Goal: Navigation & Orientation: Find specific page/section

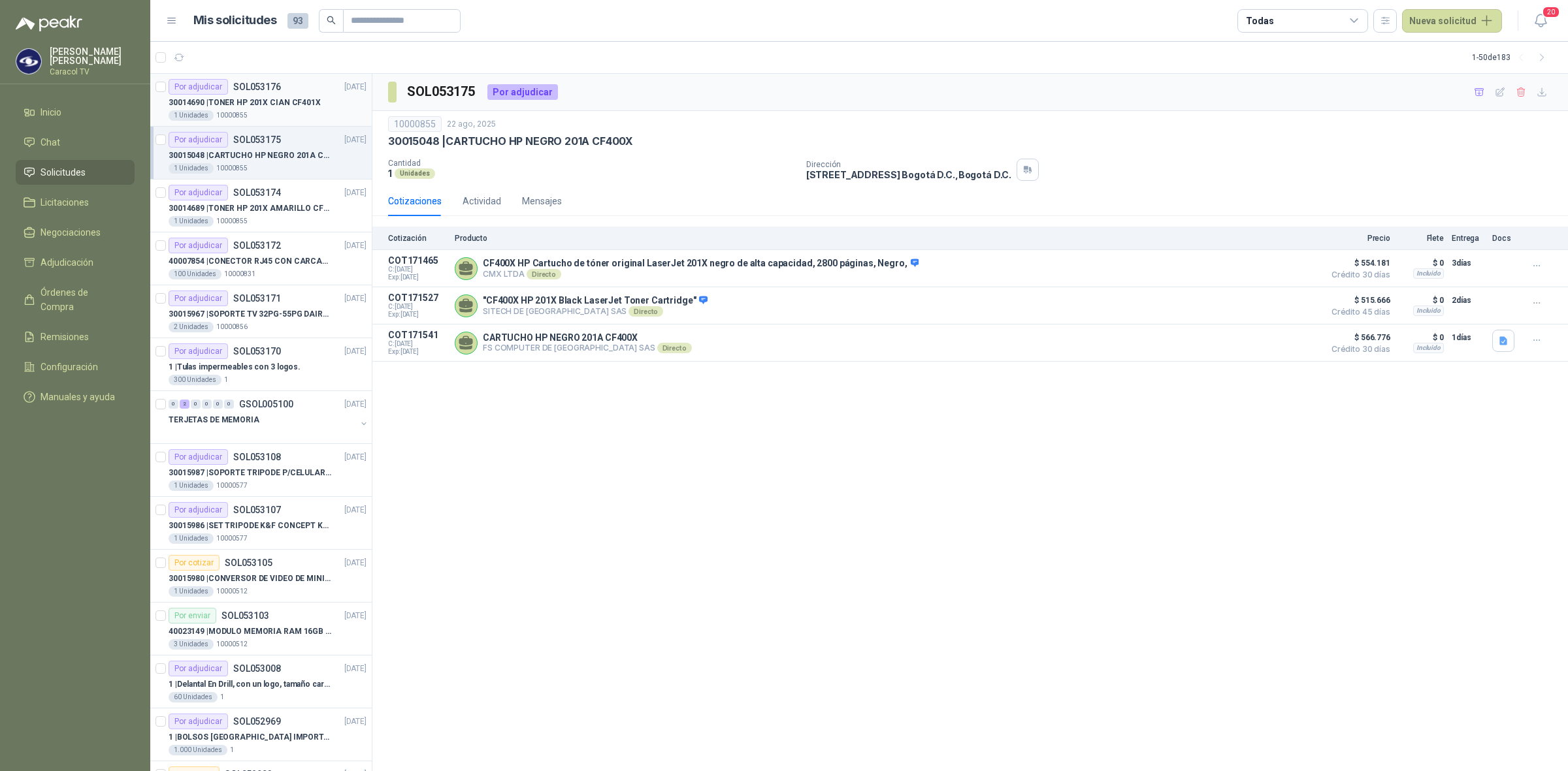
click at [285, 110] on div "1 Unidades 10000855" at bounding box center [268, 115] width 198 height 10
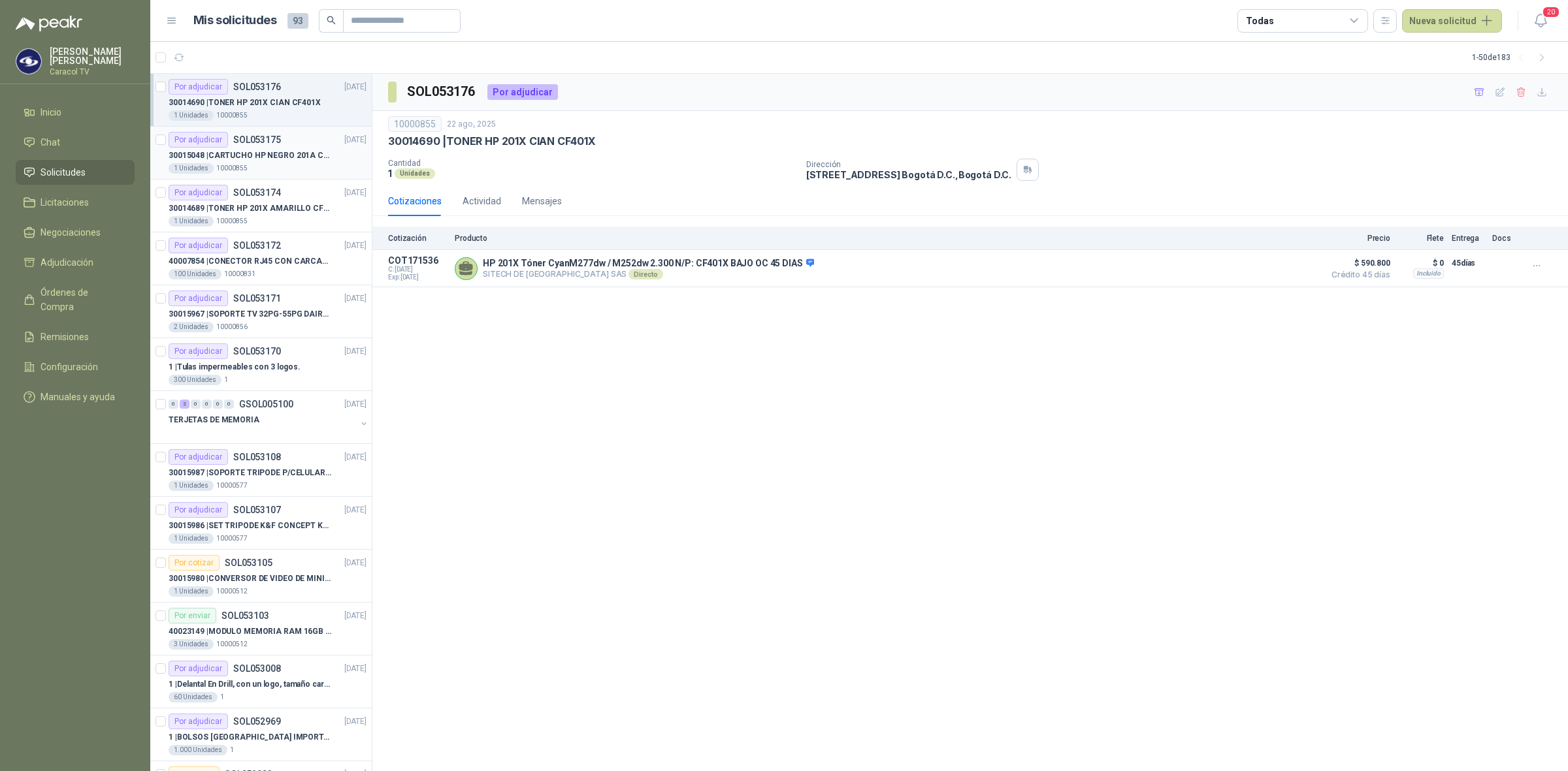
click at [268, 151] on p "30015048 | CARTUCHO HP NEGRO 201A CF400X" at bounding box center [250, 156] width 162 height 13
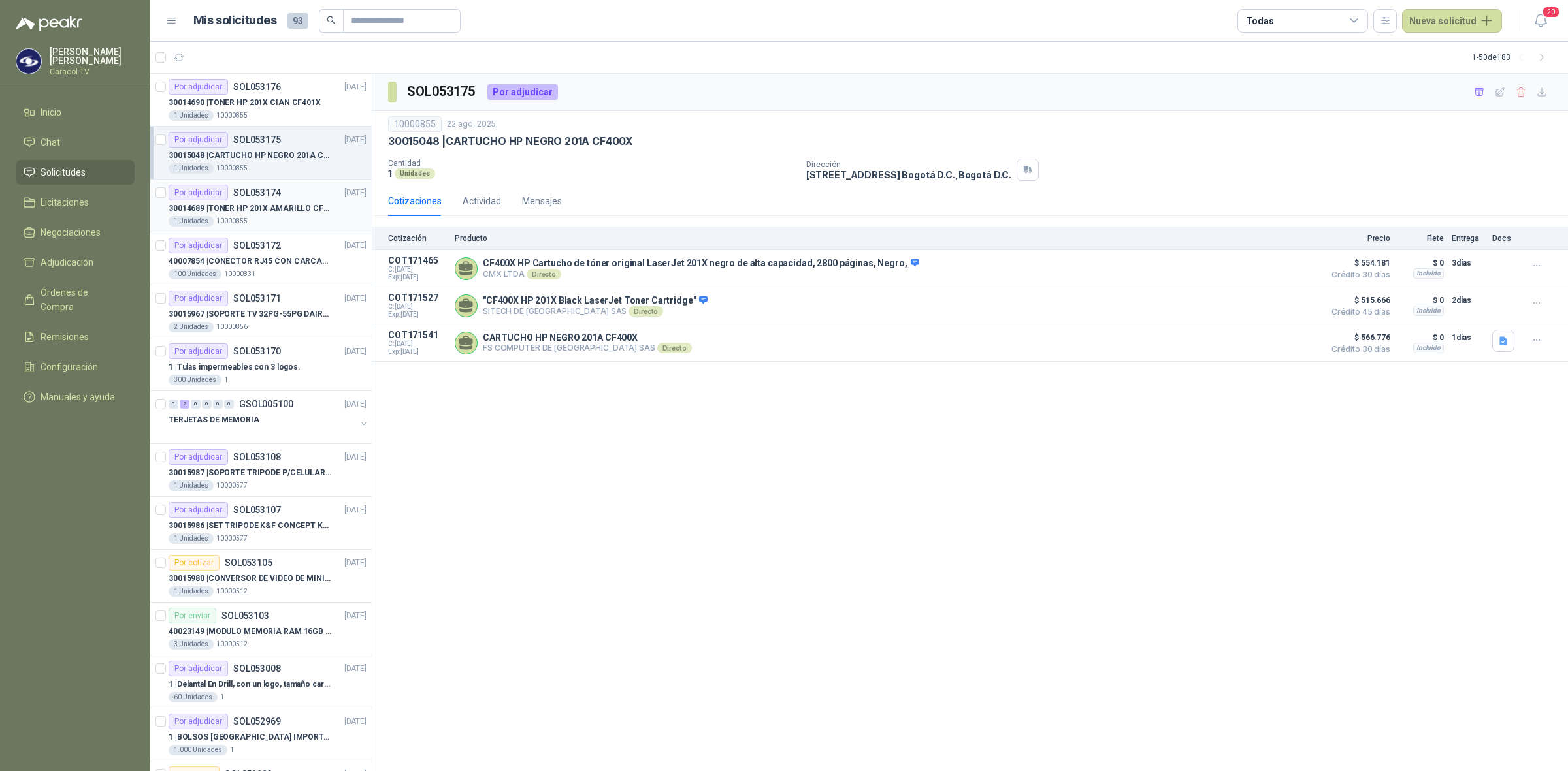
click at [269, 226] on div "1 Unidades 10000855" at bounding box center [268, 221] width 198 height 10
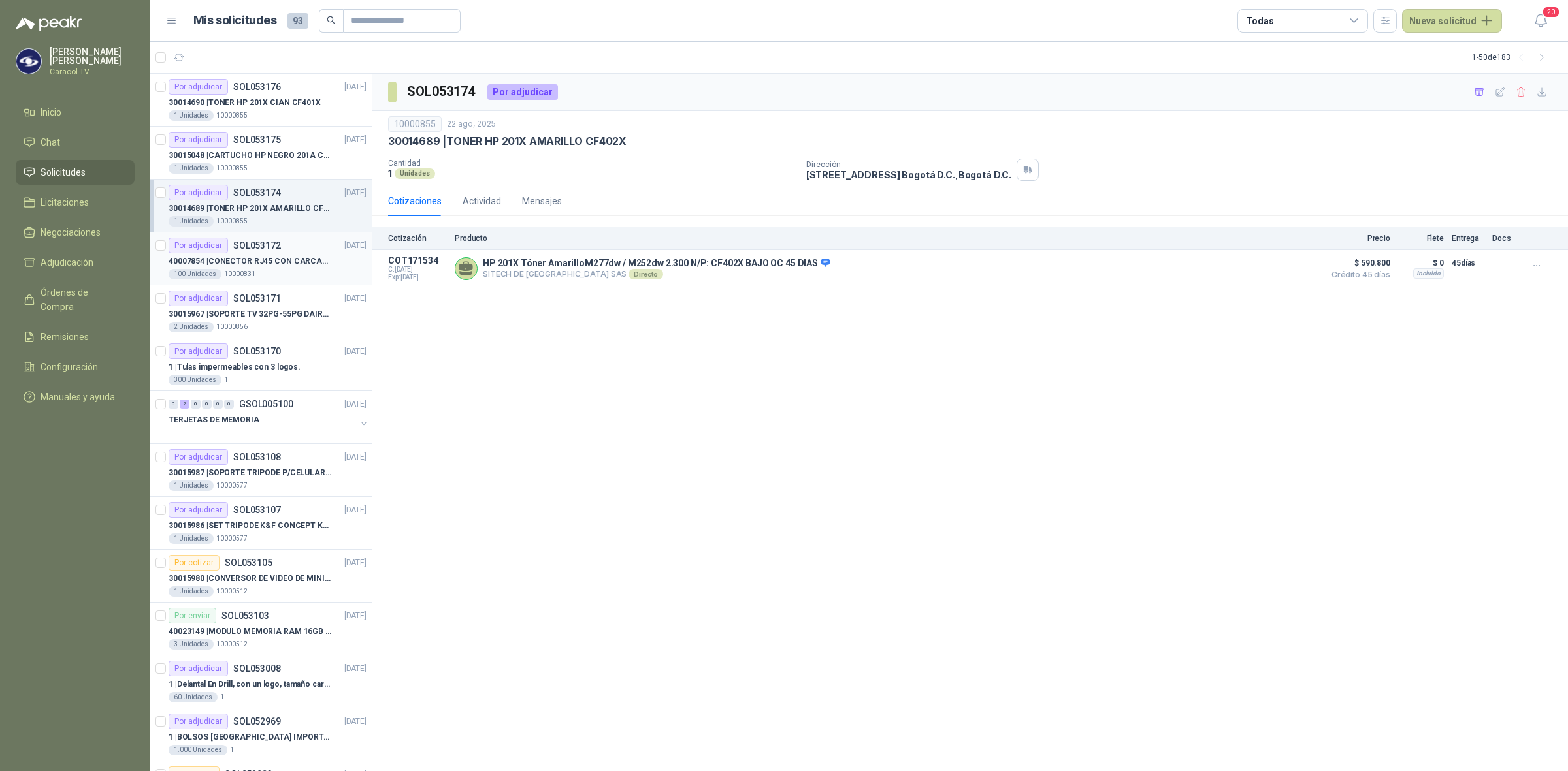
click at [265, 250] on p "SOL053172" at bounding box center [257, 245] width 48 height 9
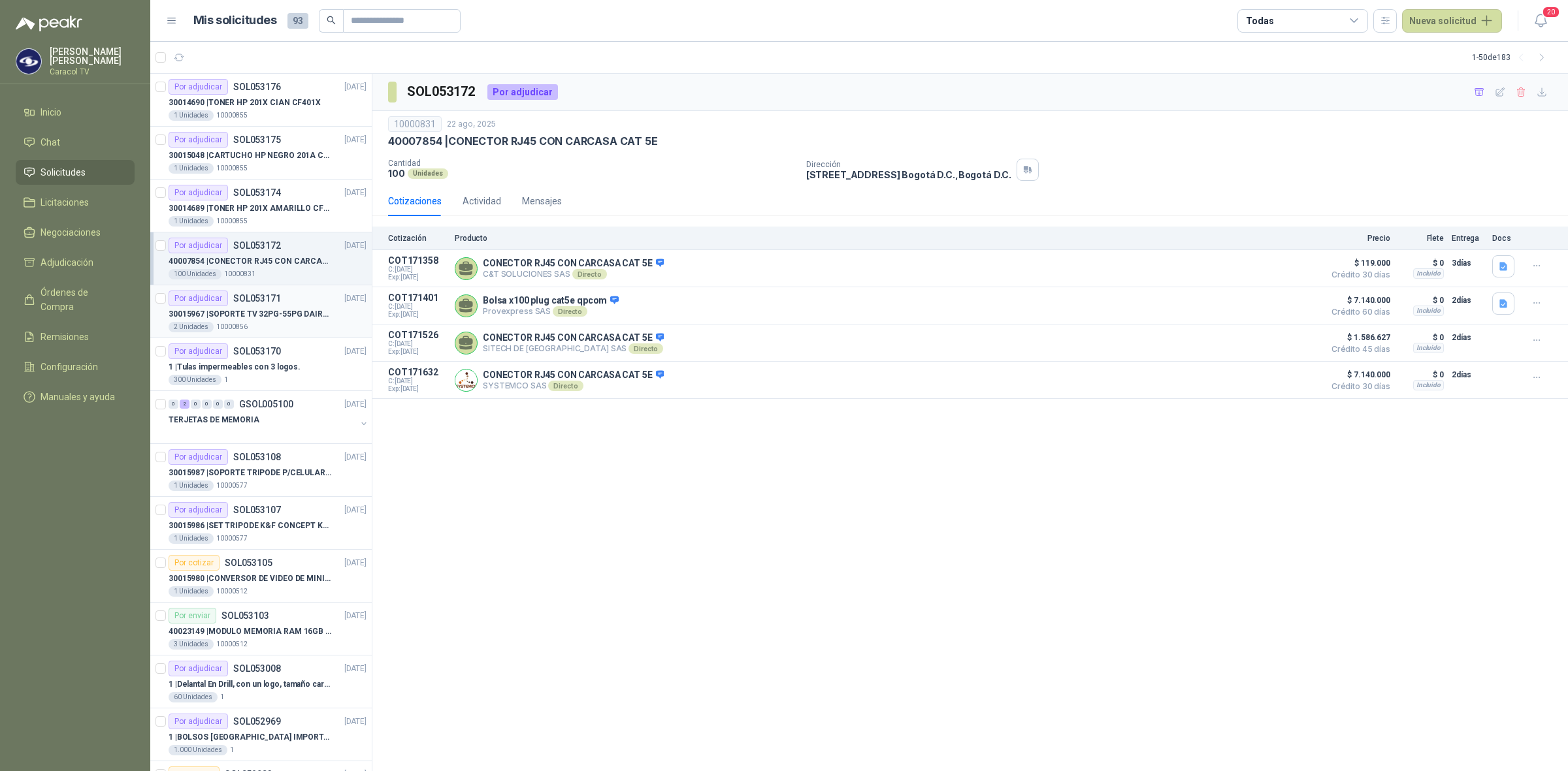
click at [262, 325] on div "2 Unidades 10000856" at bounding box center [268, 327] width 198 height 10
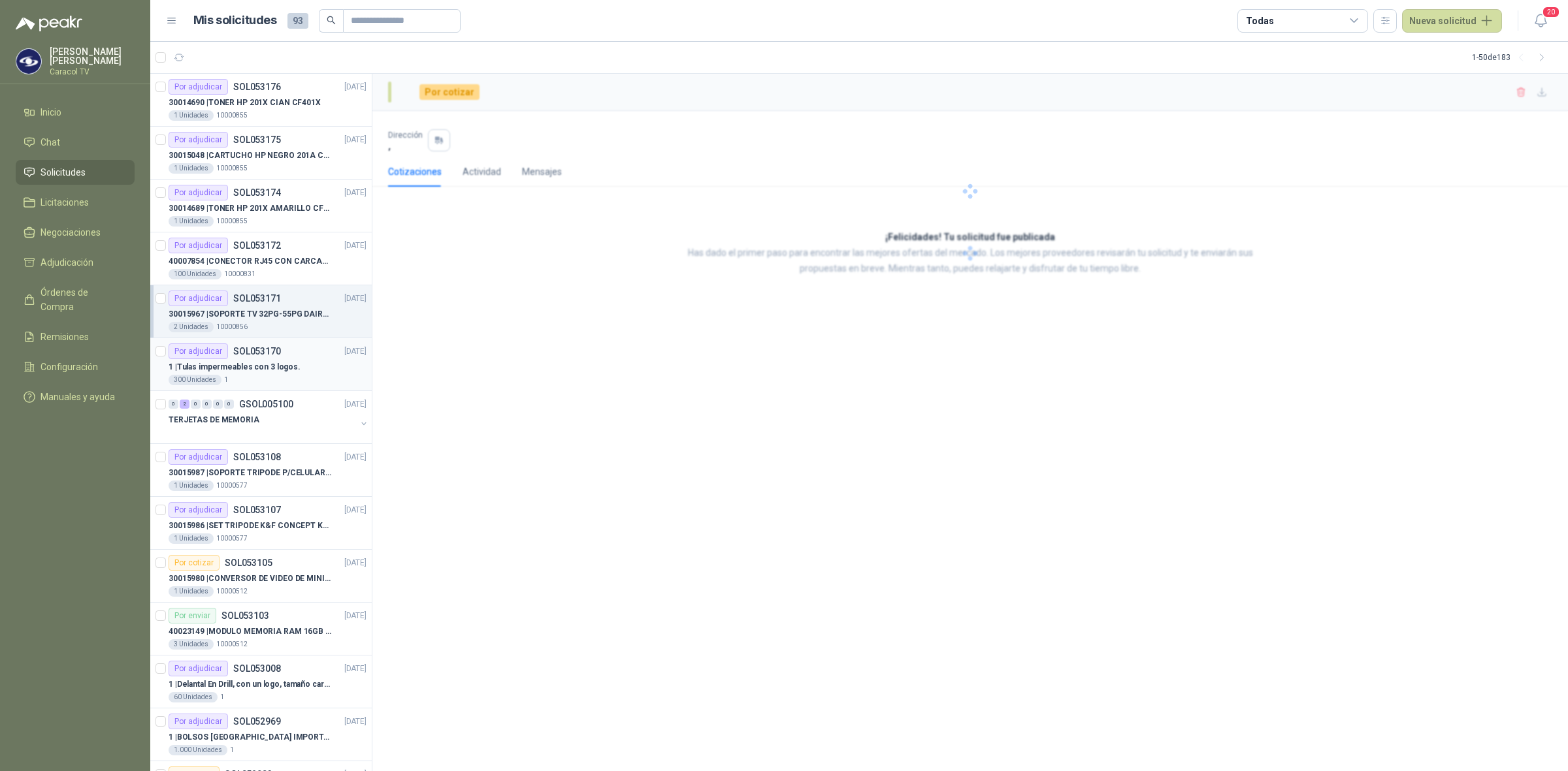
click at [262, 367] on p "1 | Tulas impermeables con 3 logos." at bounding box center [234, 367] width 132 height 13
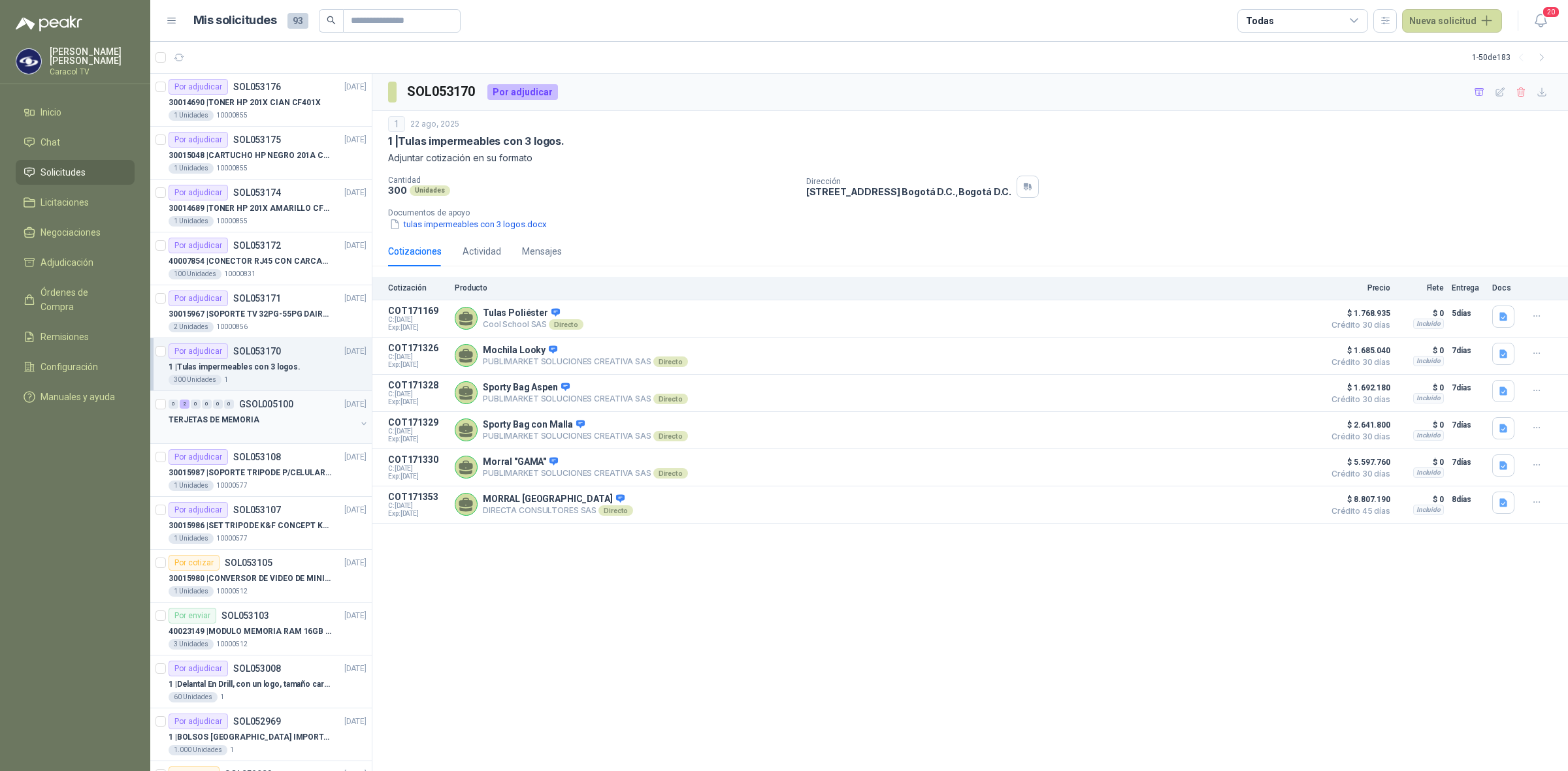
click at [253, 425] on p "TERJETAS DE MEMORIA" at bounding box center [214, 420] width 91 height 13
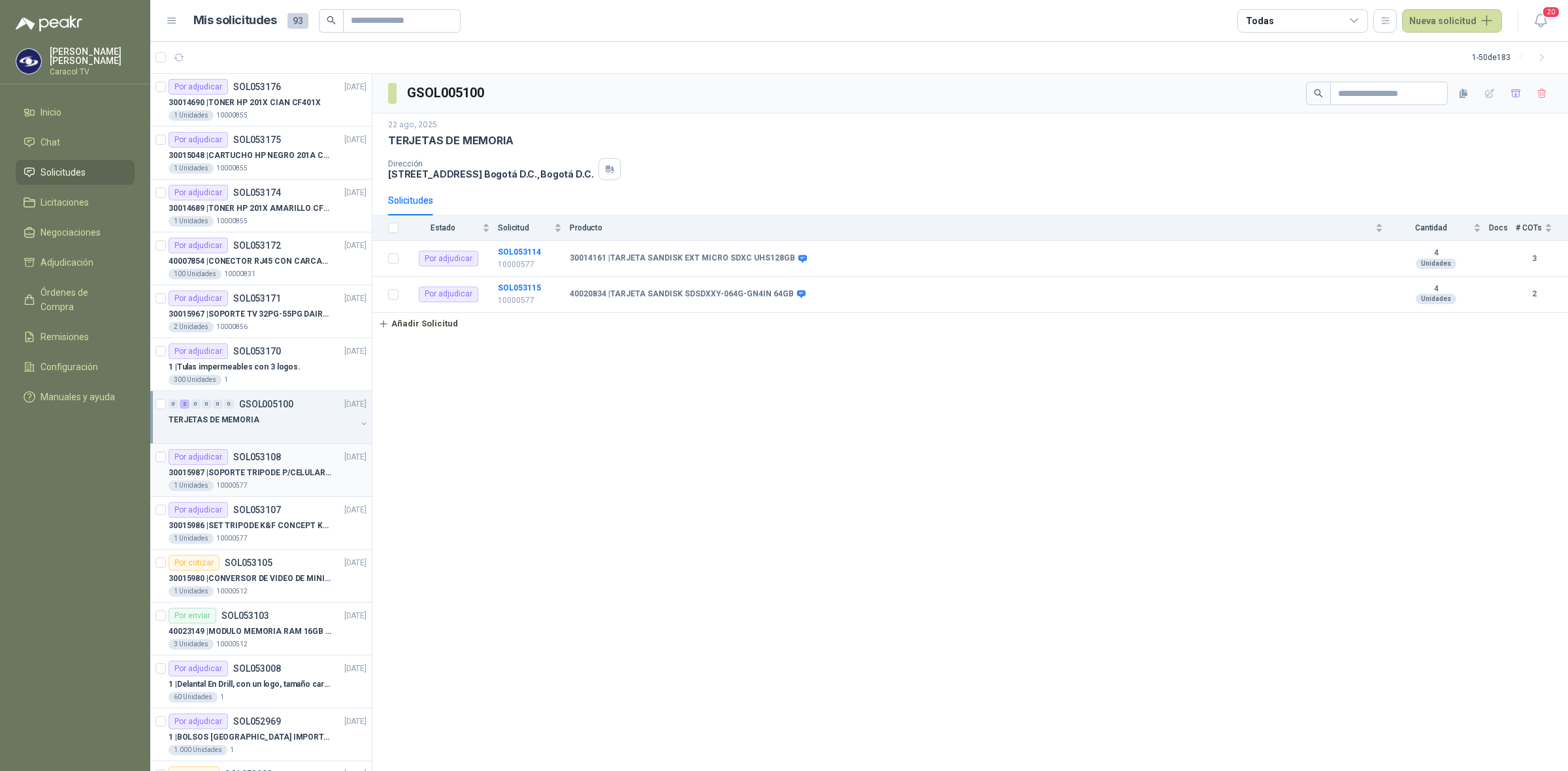
click at [283, 467] on p "30015987 | SOPORTE TRIPODE P/CELULAR GENERICO" at bounding box center [250, 473] width 162 height 13
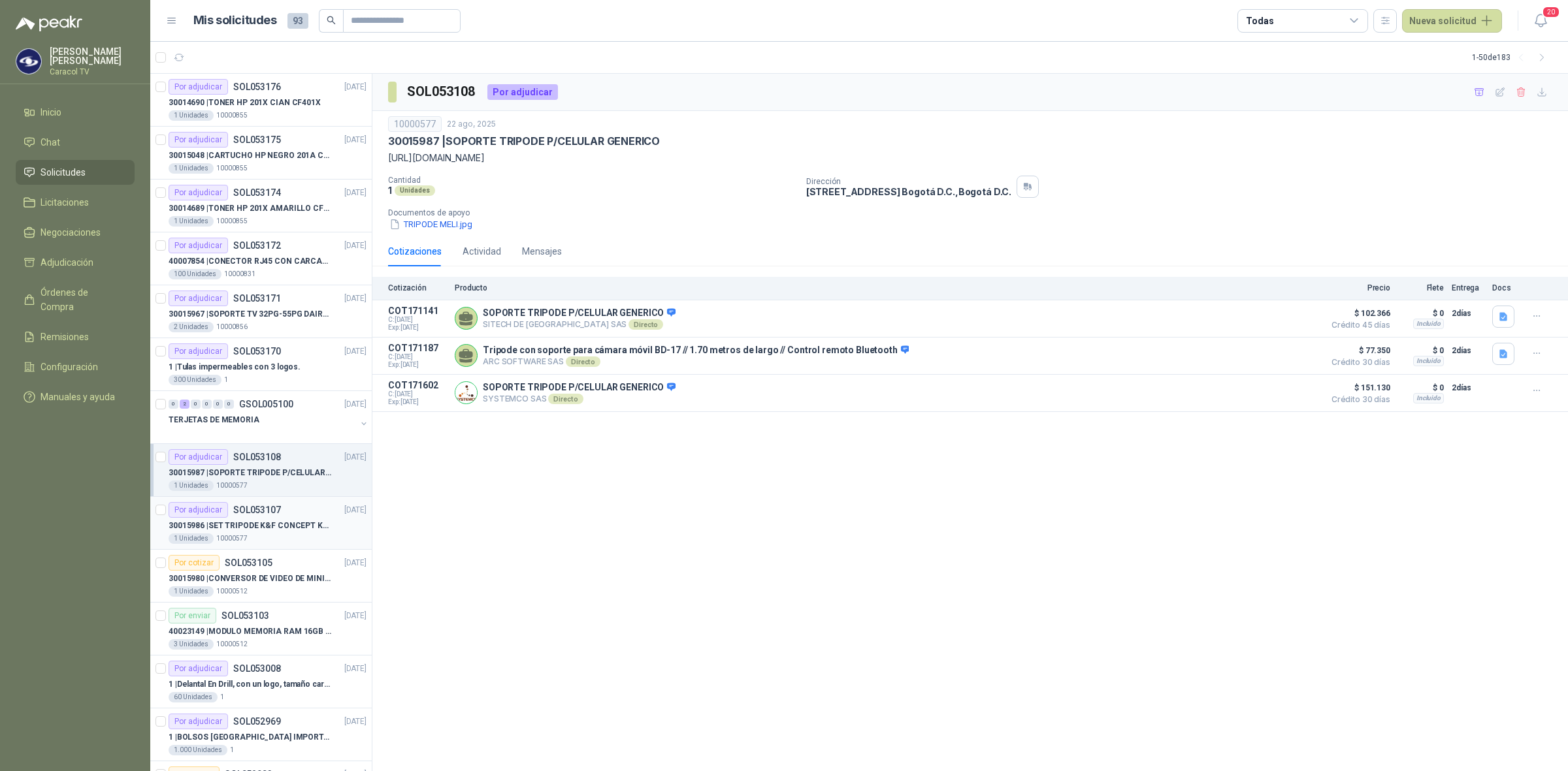
click at [282, 534] on div "1 Unidades 10000577" at bounding box center [268, 539] width 198 height 10
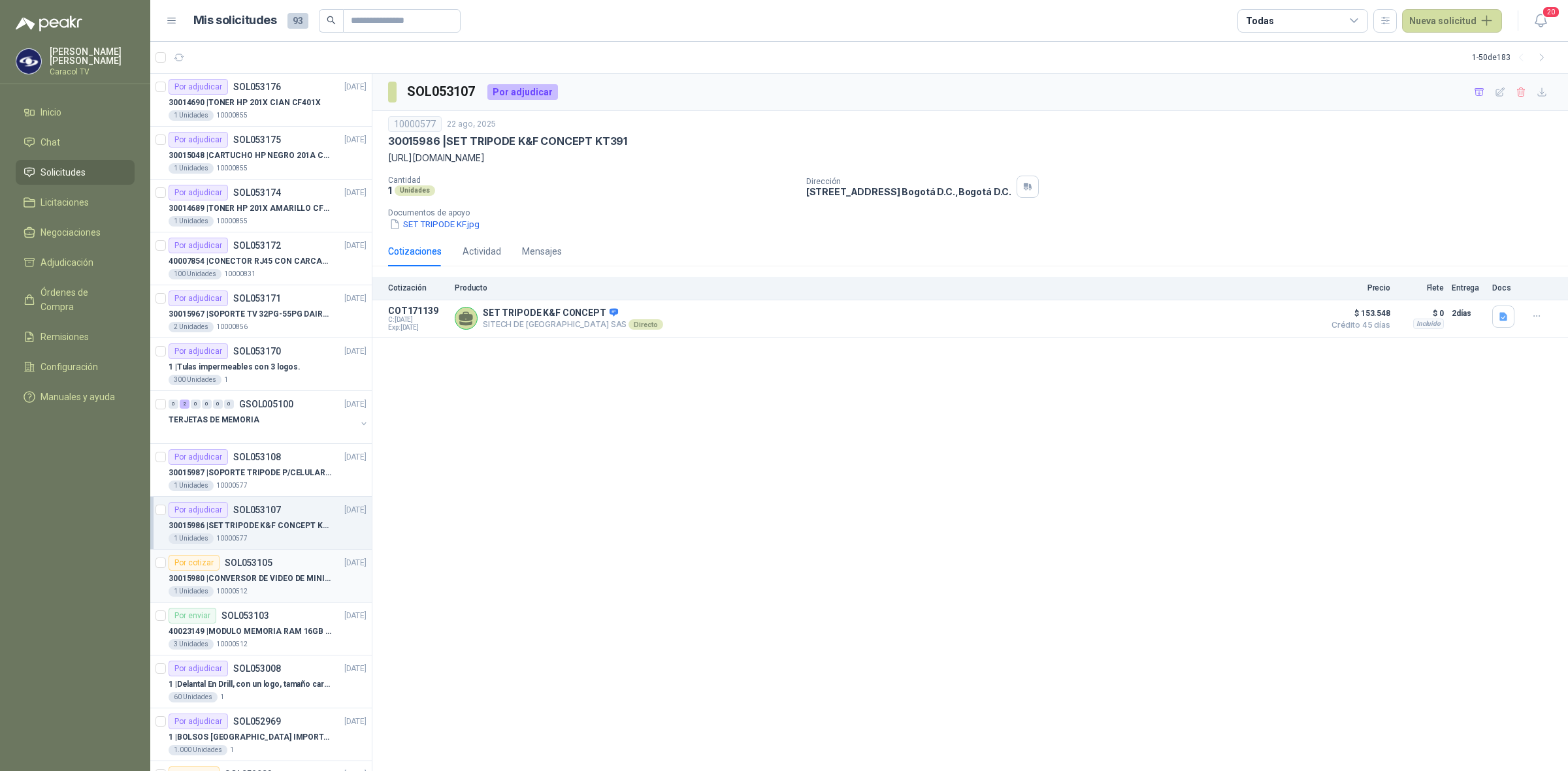
click at [275, 572] on div "30015980 | CONVERSOR DE VIDEO DE MINI DP A DP" at bounding box center [268, 578] width 198 height 16
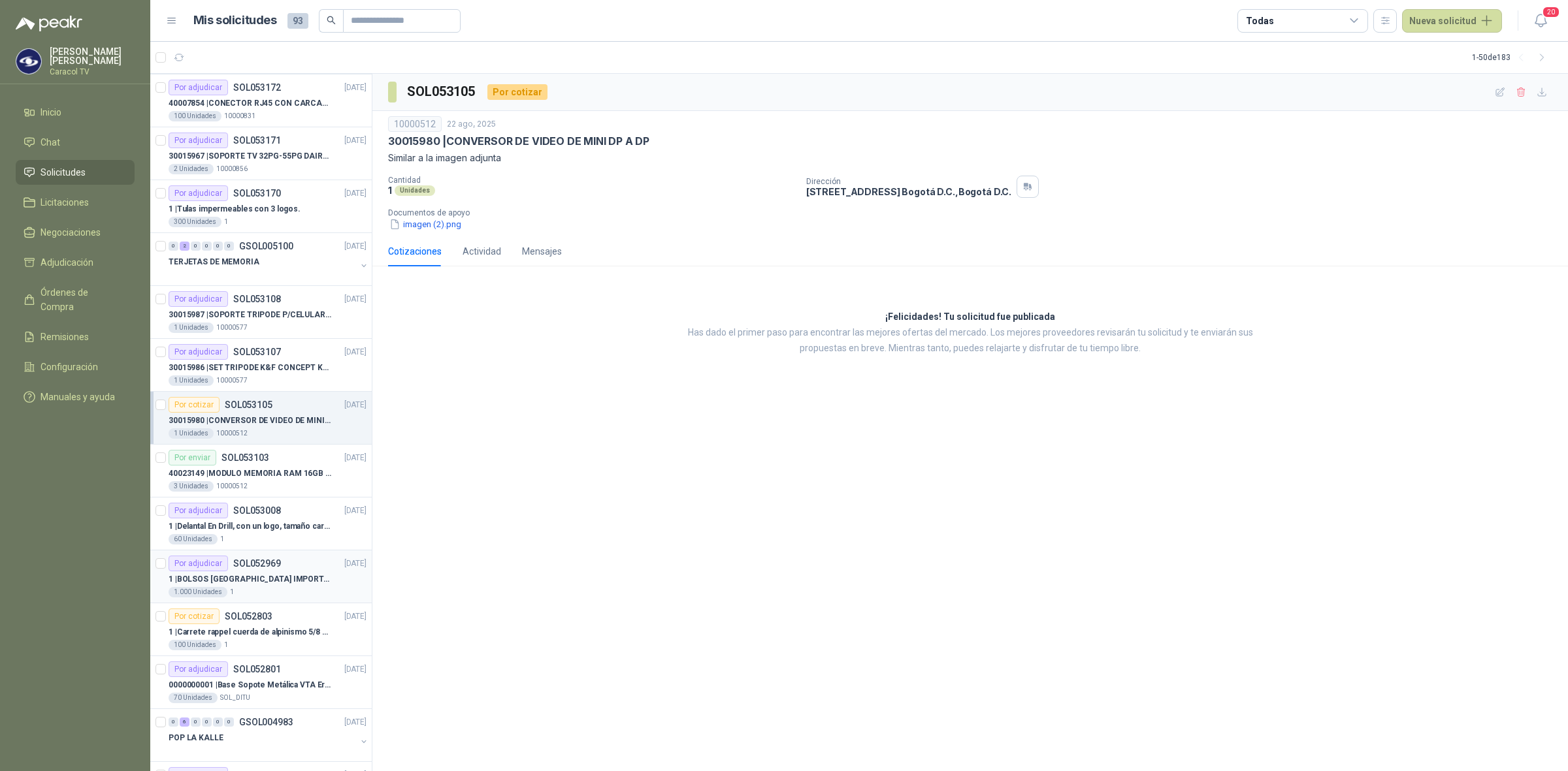
scroll to position [190, 0]
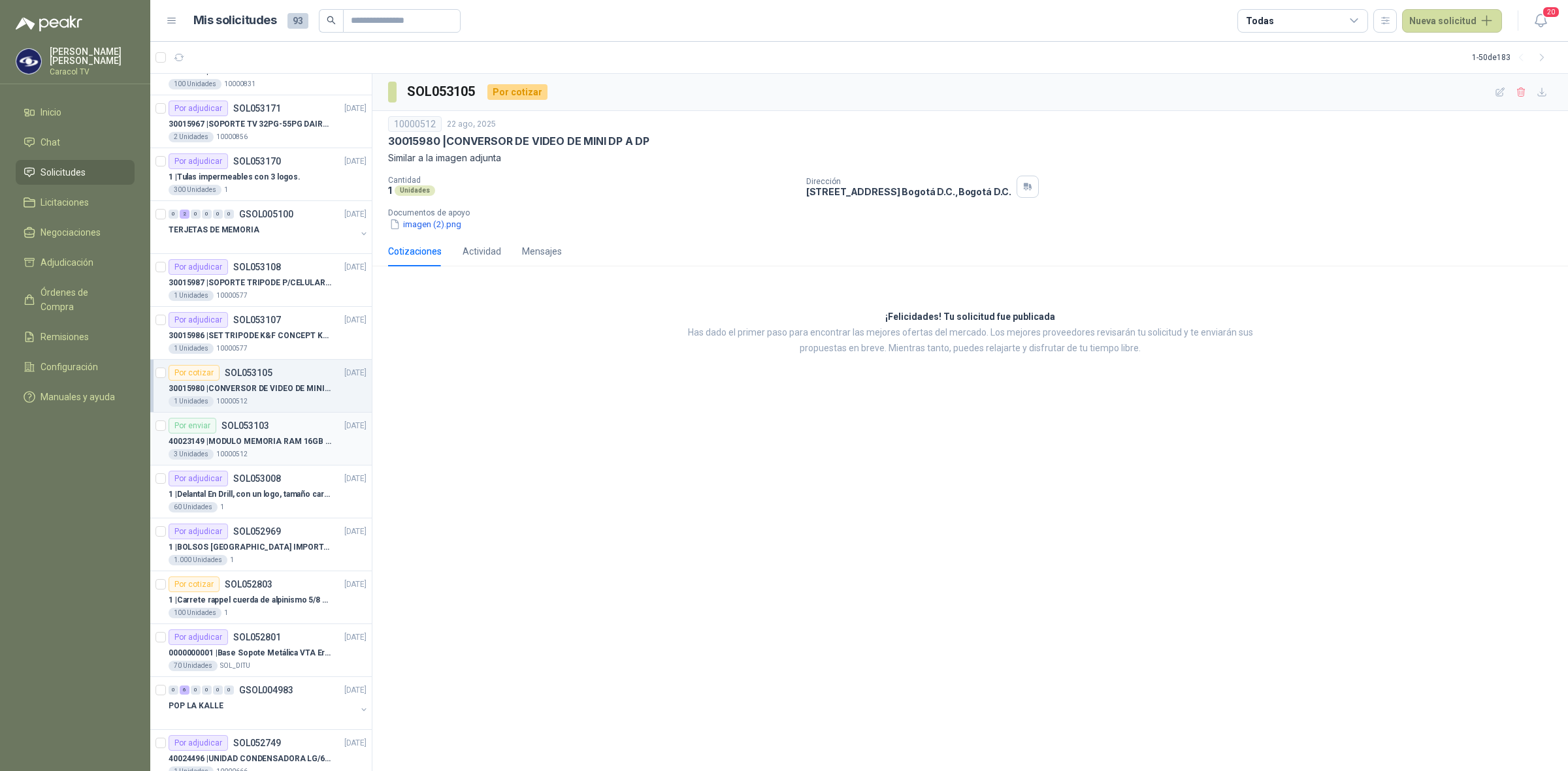
click at [285, 440] on p "40023149 | MODULO MEMORIA RAM 16GB DDR4 2666 MHZ - PORTATIL" at bounding box center [250, 442] width 162 height 13
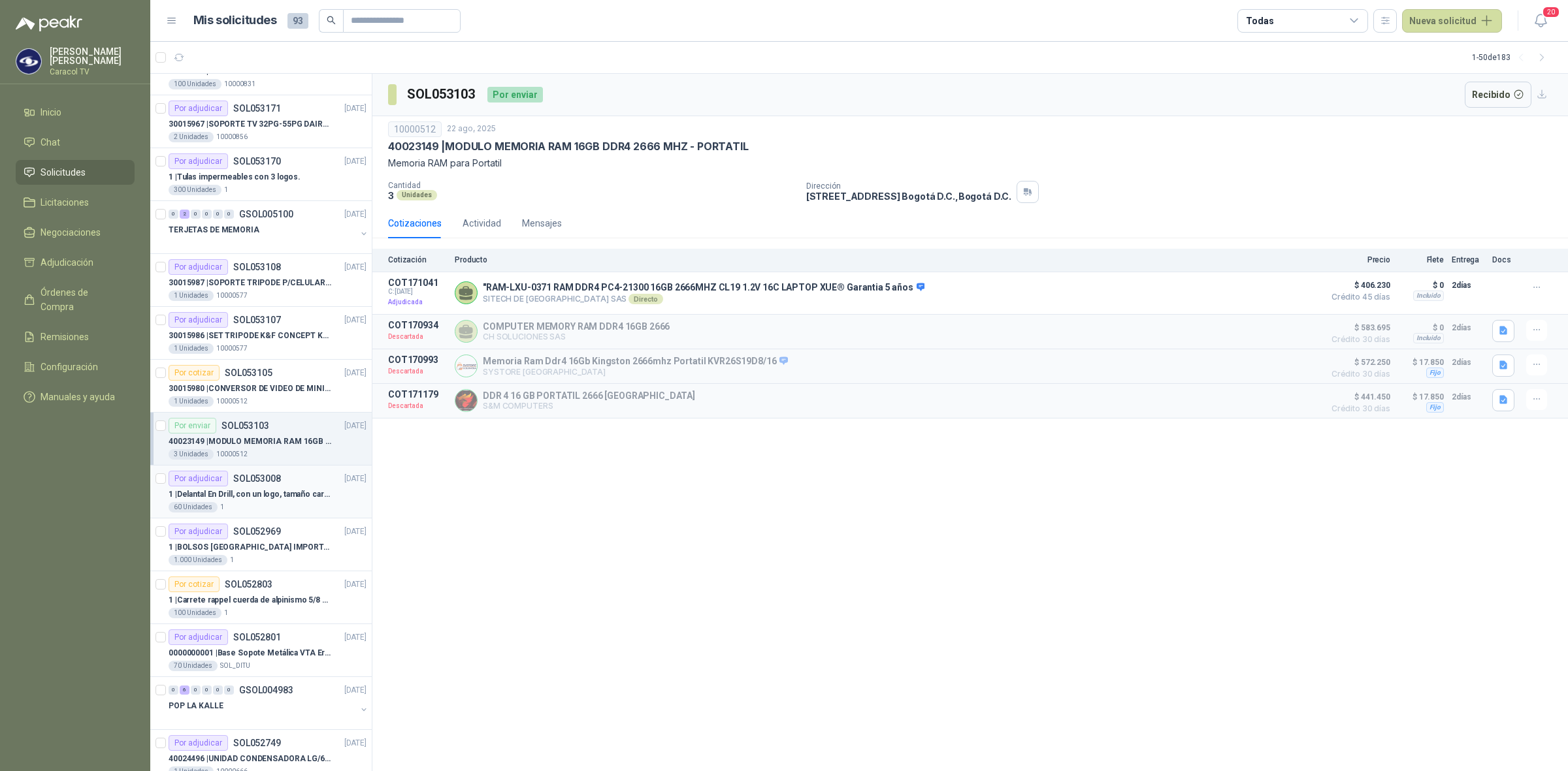
click at [276, 482] on p "SOL053008" at bounding box center [257, 478] width 48 height 9
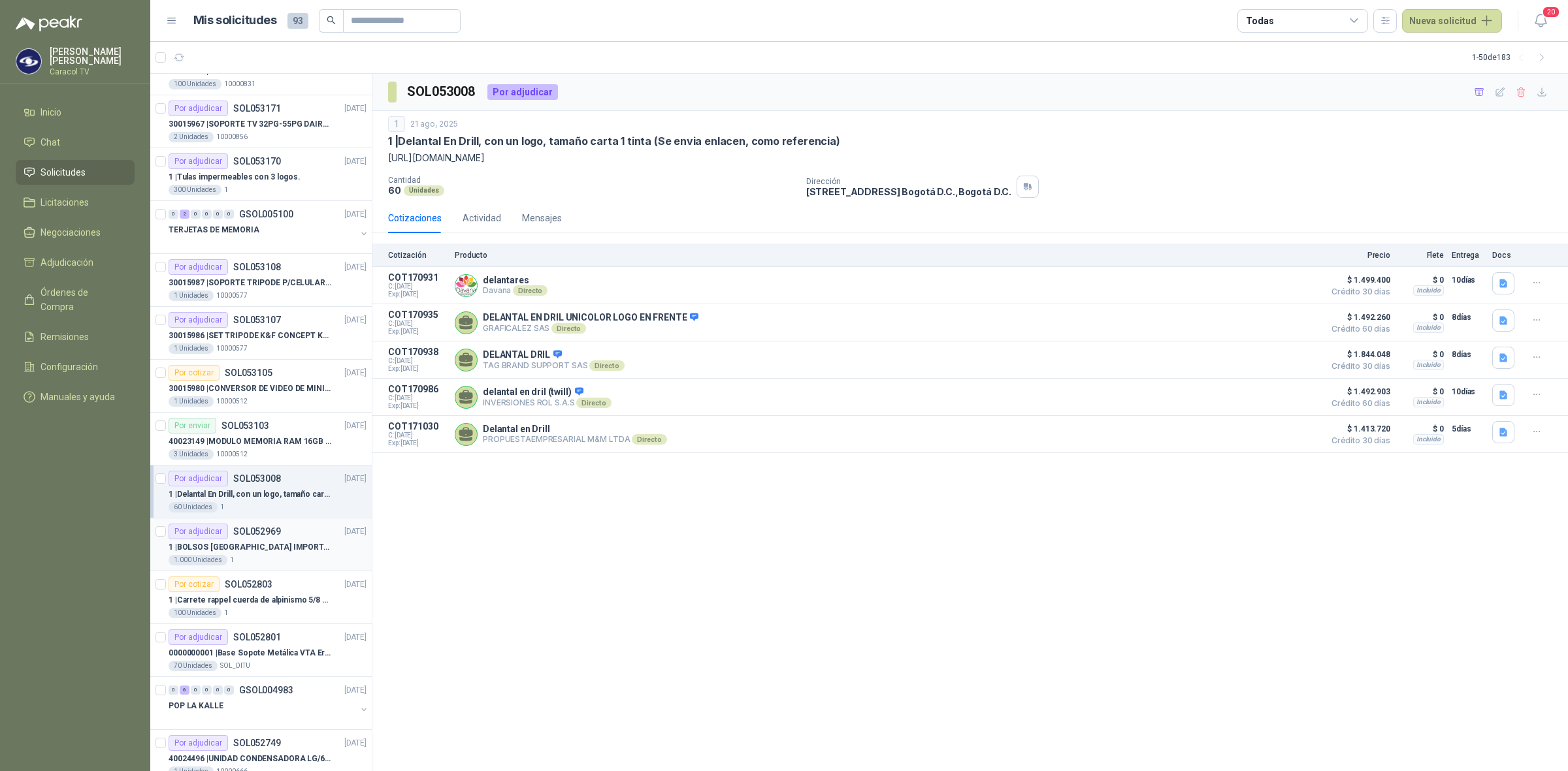
click at [272, 545] on p "1 | BOLSOS VENECIA IMPORTADO VA-397-1" at bounding box center [250, 548] width 162 height 13
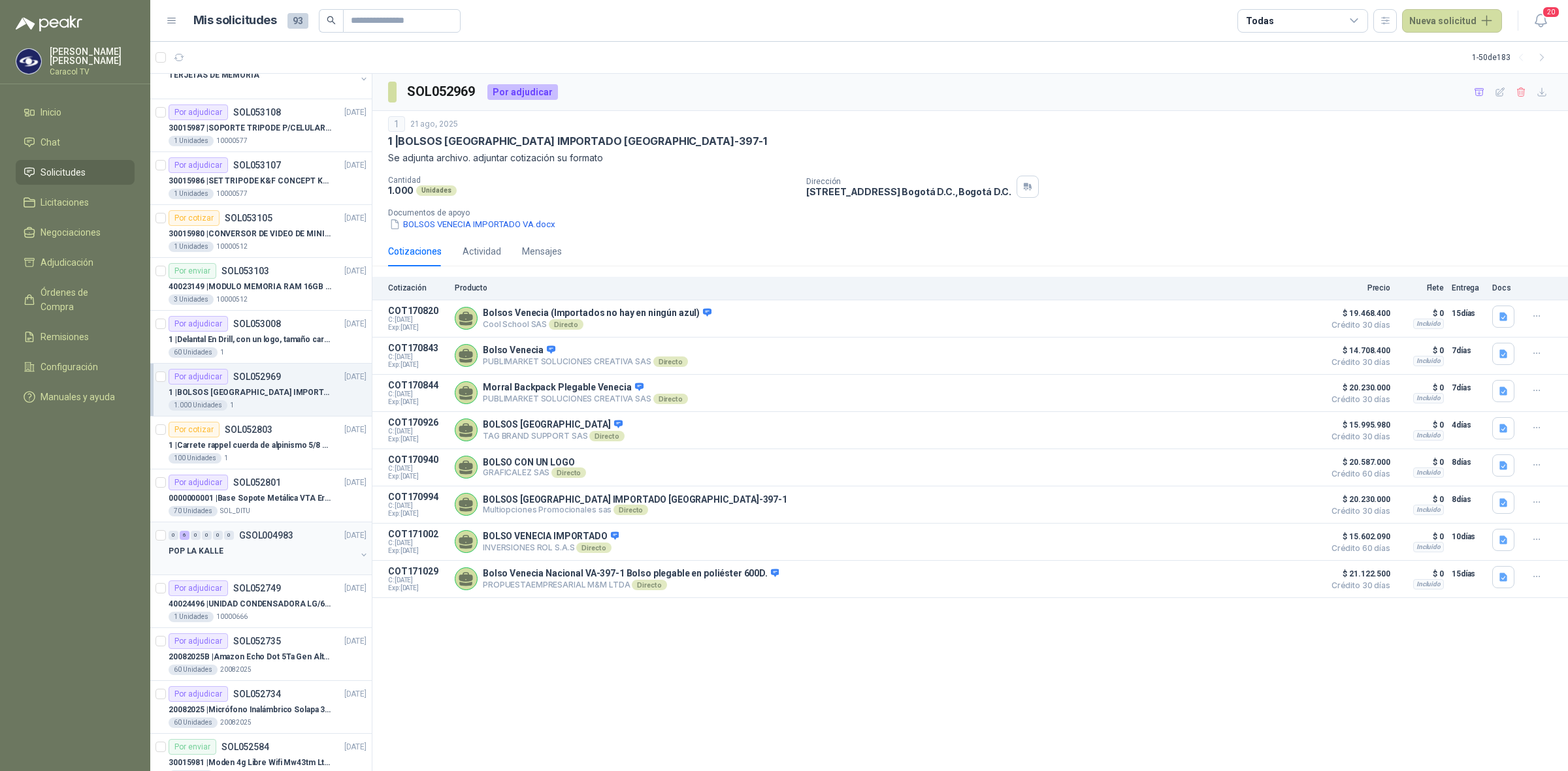
scroll to position [381, 0]
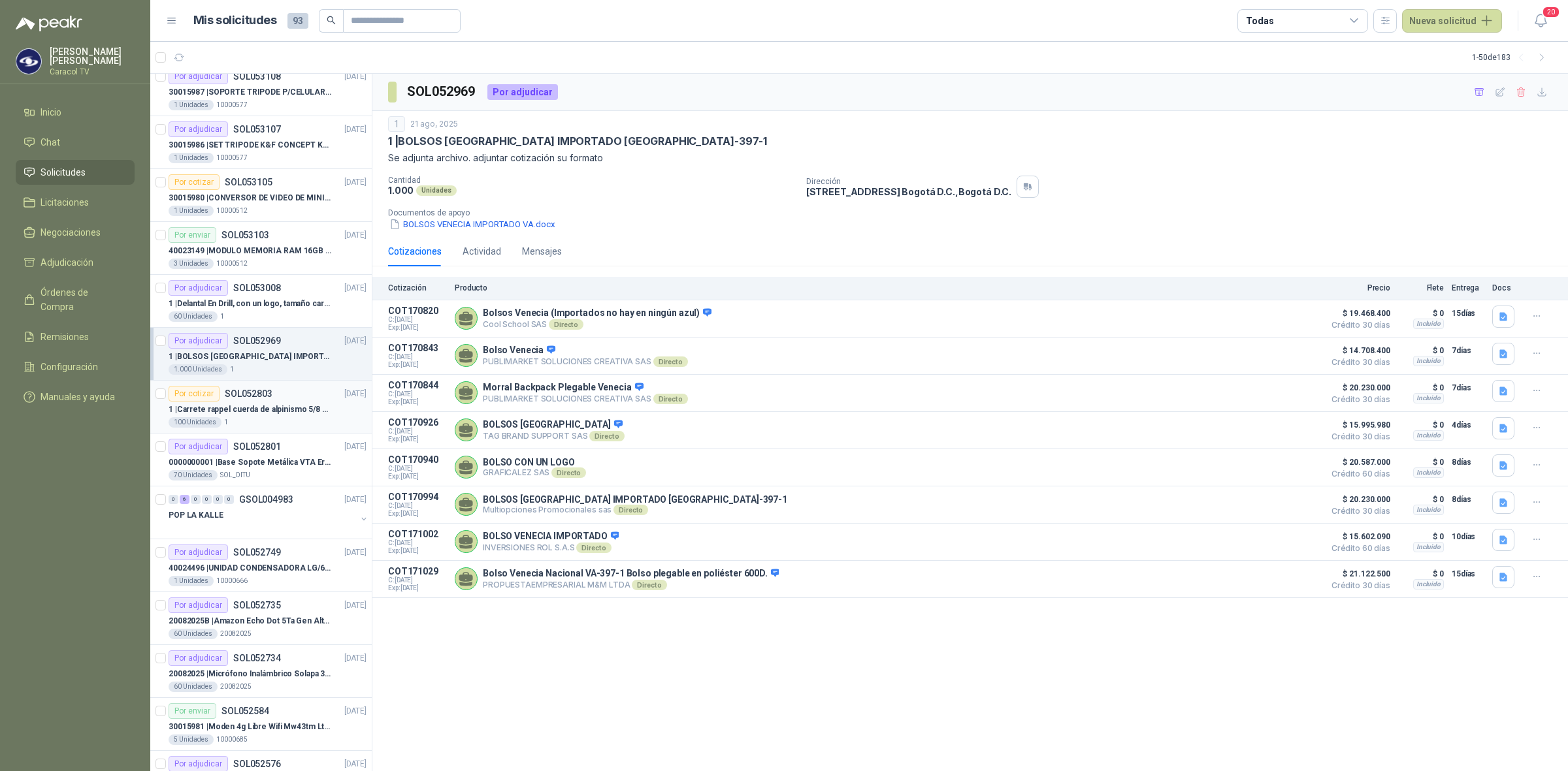
click at [275, 403] on div "1 | Carrete rappel cuerda de alpinismo 5/8 negra 16mm" at bounding box center [268, 409] width 198 height 16
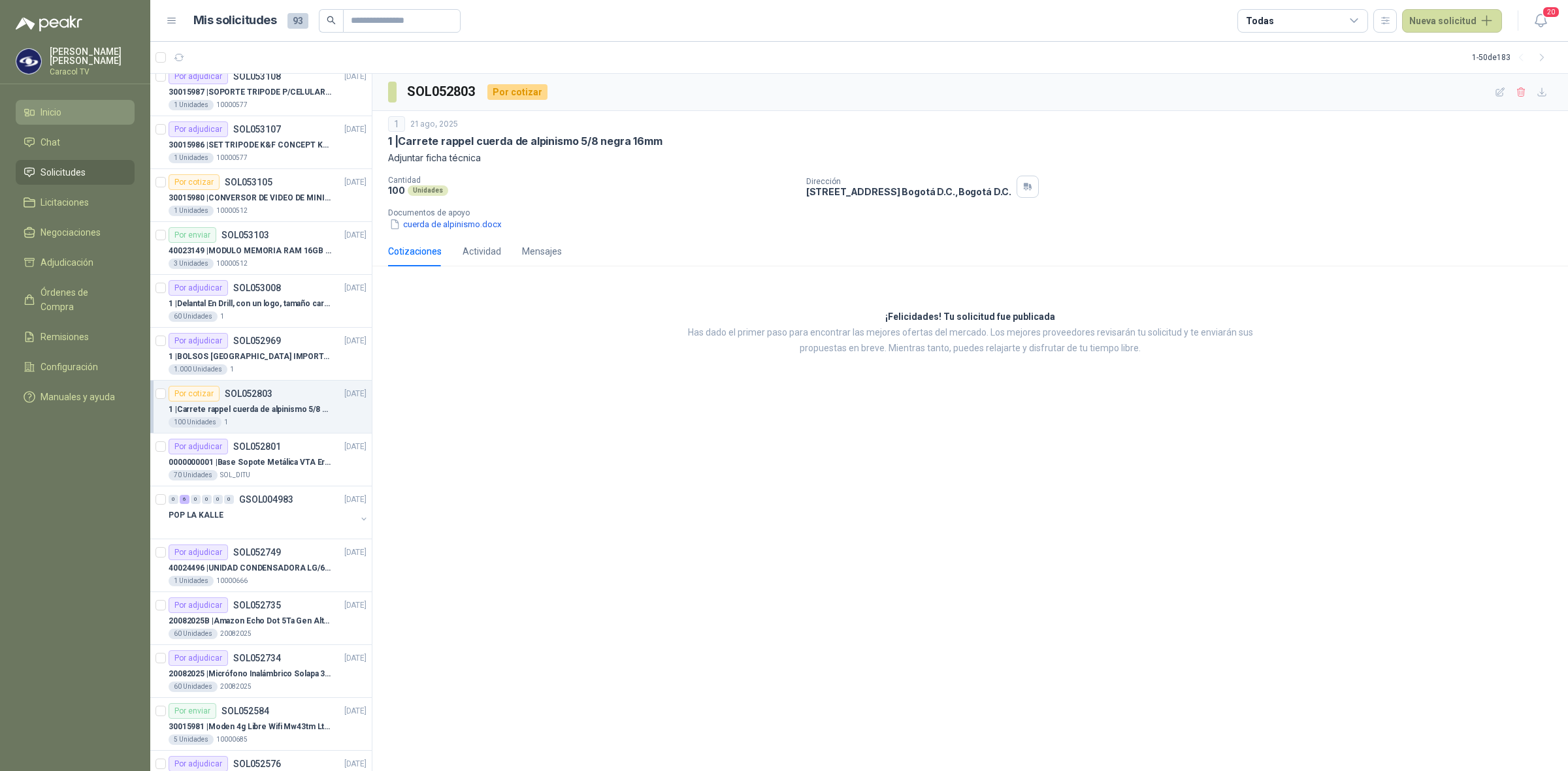
click at [90, 114] on li "Inicio" at bounding box center [75, 112] width 104 height 14
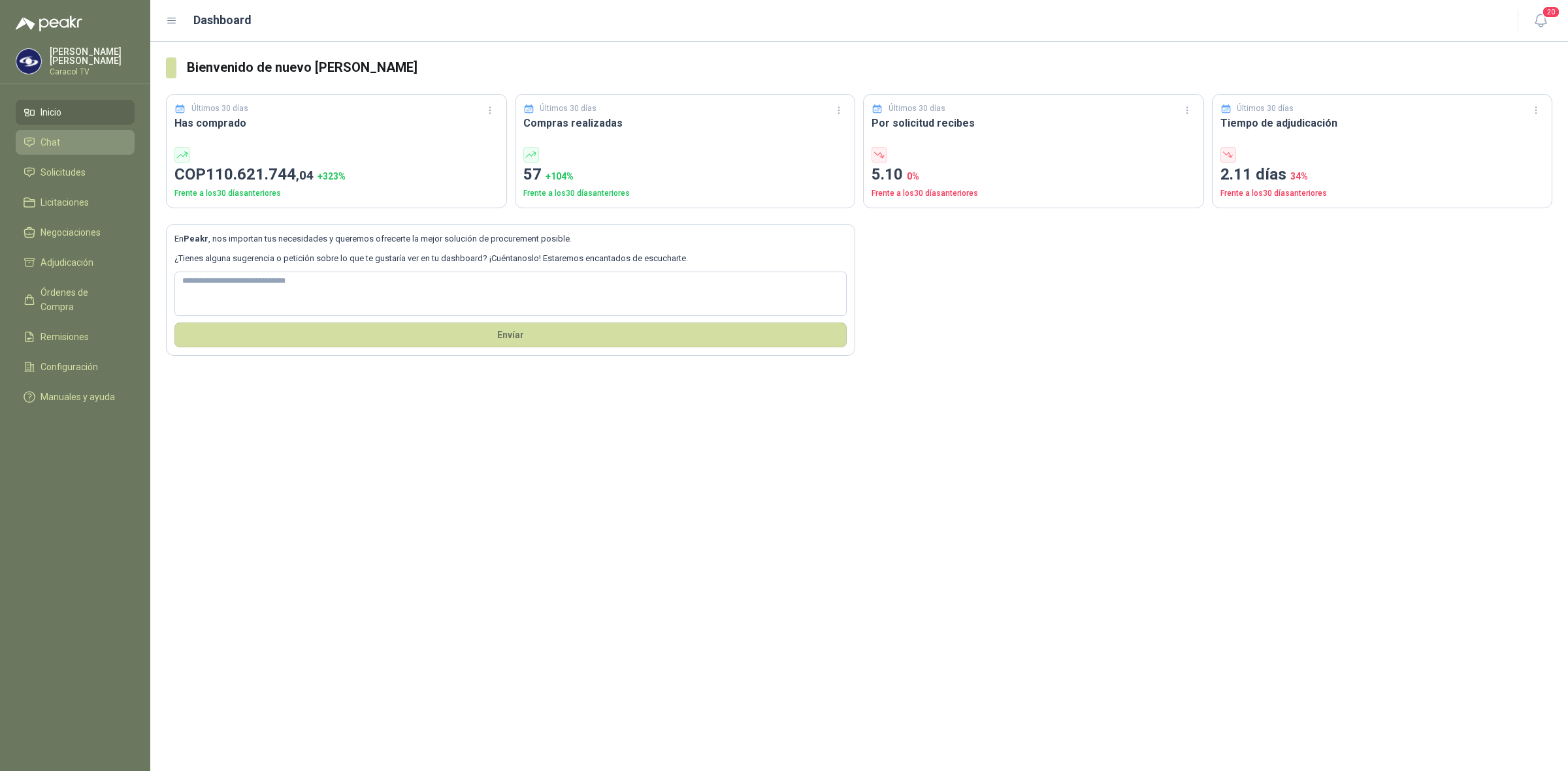
click at [71, 139] on li "Chat" at bounding box center [75, 142] width 104 height 14
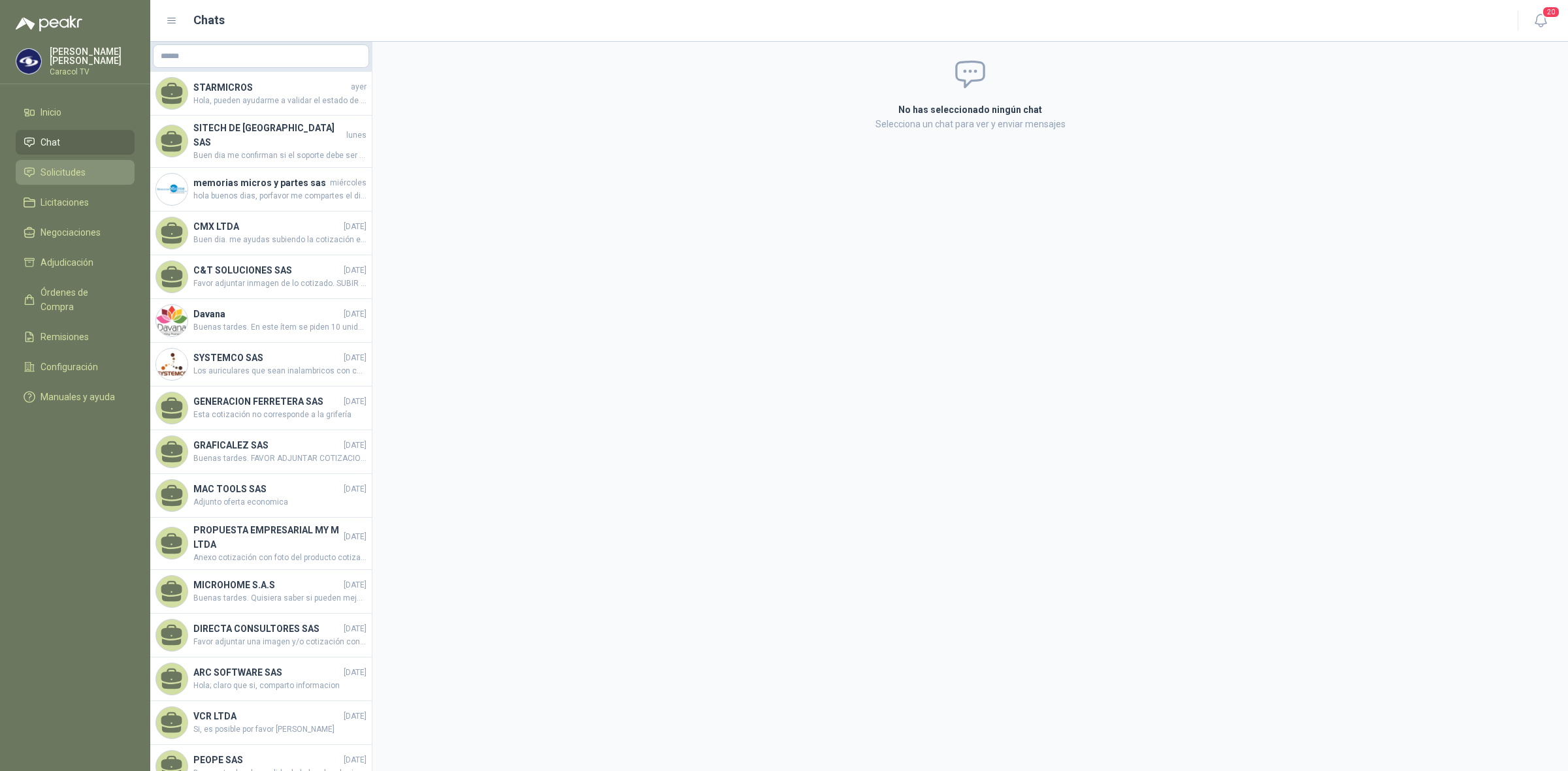
click at [57, 181] on link "Solicitudes" at bounding box center [75, 172] width 119 height 25
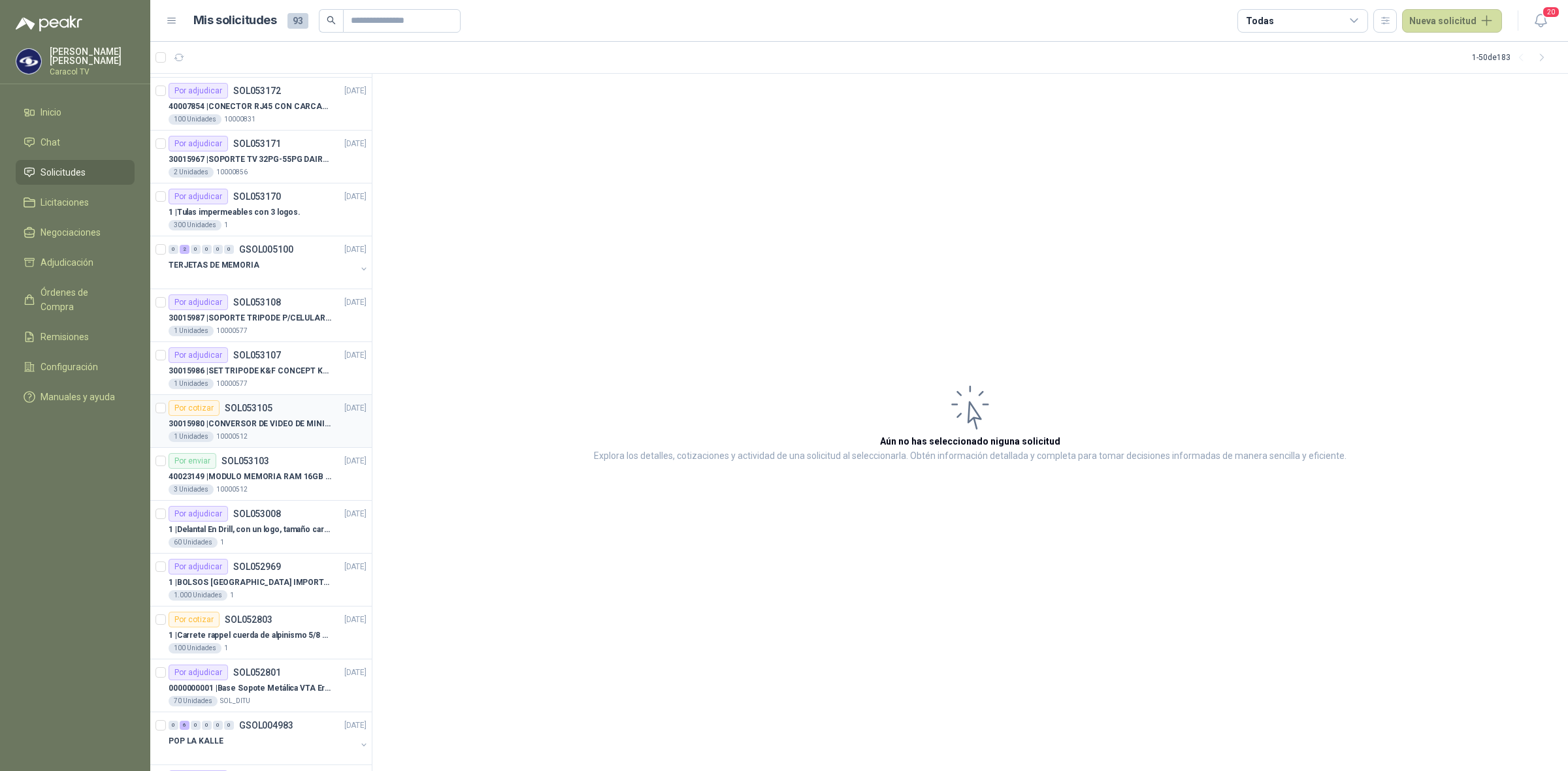
scroll to position [190, 0]
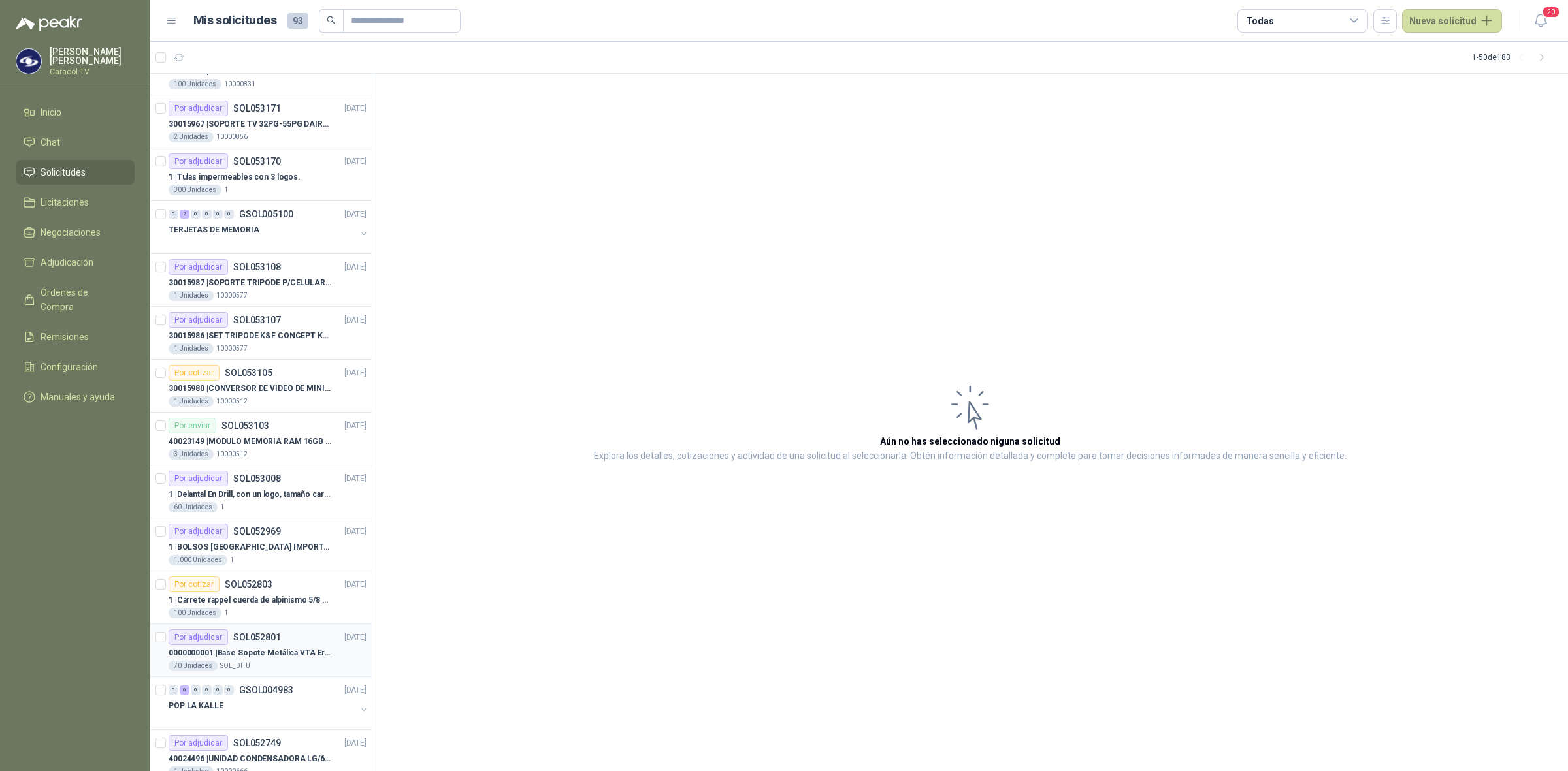
click at [248, 652] on p "0000000001 | Base Sopote Metálica VTA Ergonómica Retráctil para Portátil" at bounding box center [250, 653] width 162 height 13
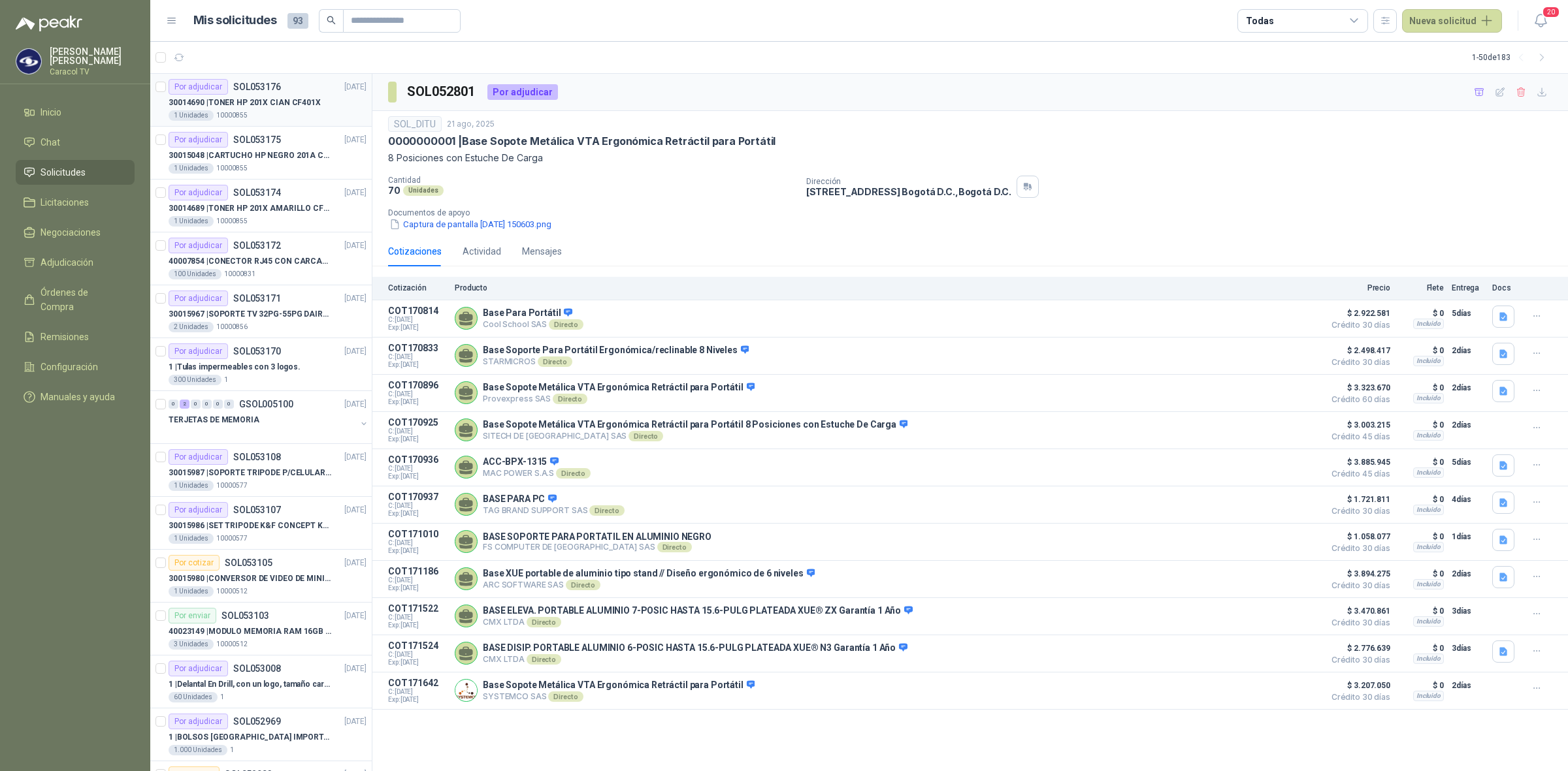
click at [271, 107] on p "30014690 | TONER HP 201X CIAN CF401X" at bounding box center [244, 103] width 152 height 13
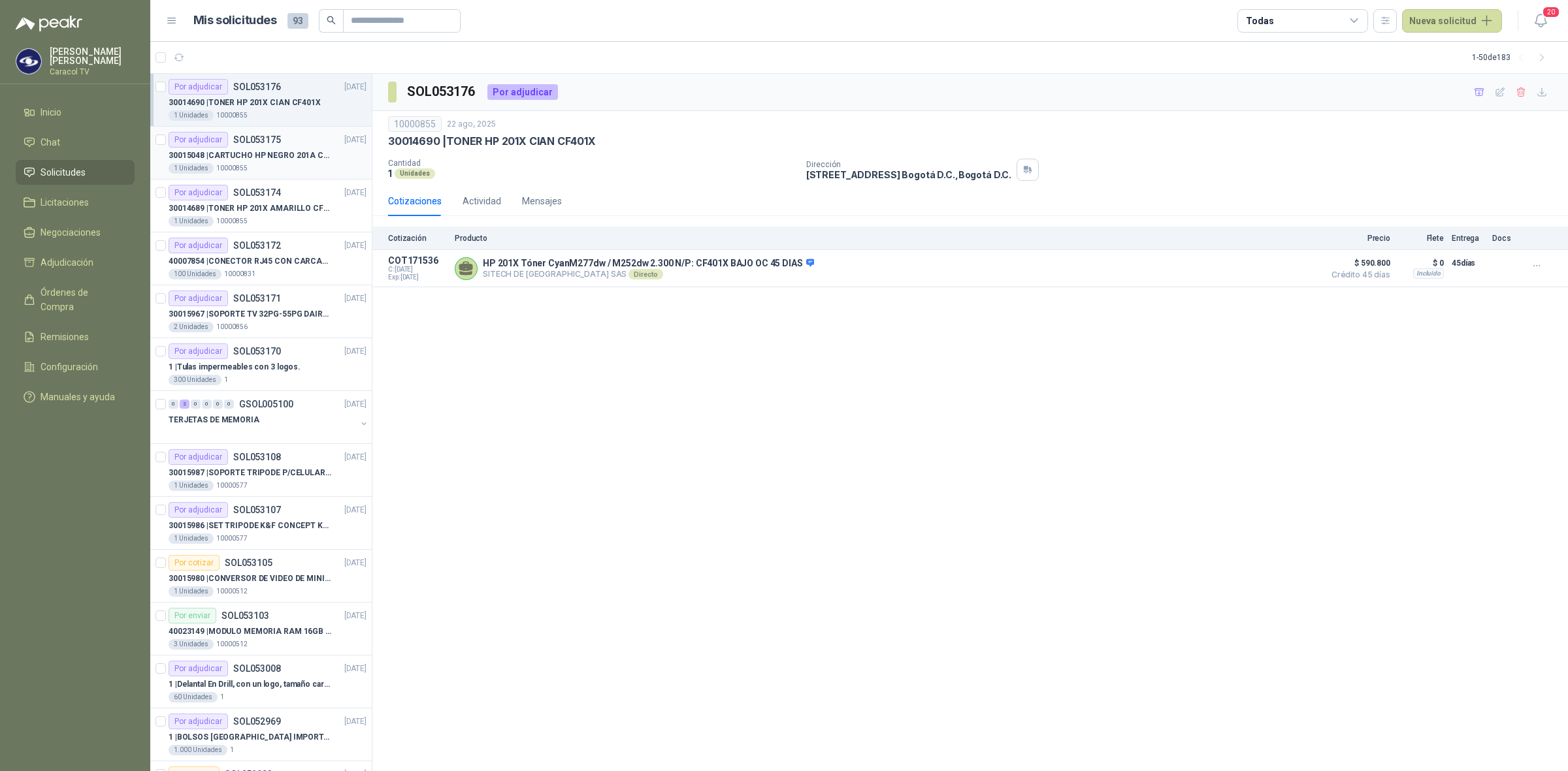
click at [276, 150] on p "30015048 | CARTUCHO HP NEGRO 201A CF400X" at bounding box center [250, 156] width 162 height 13
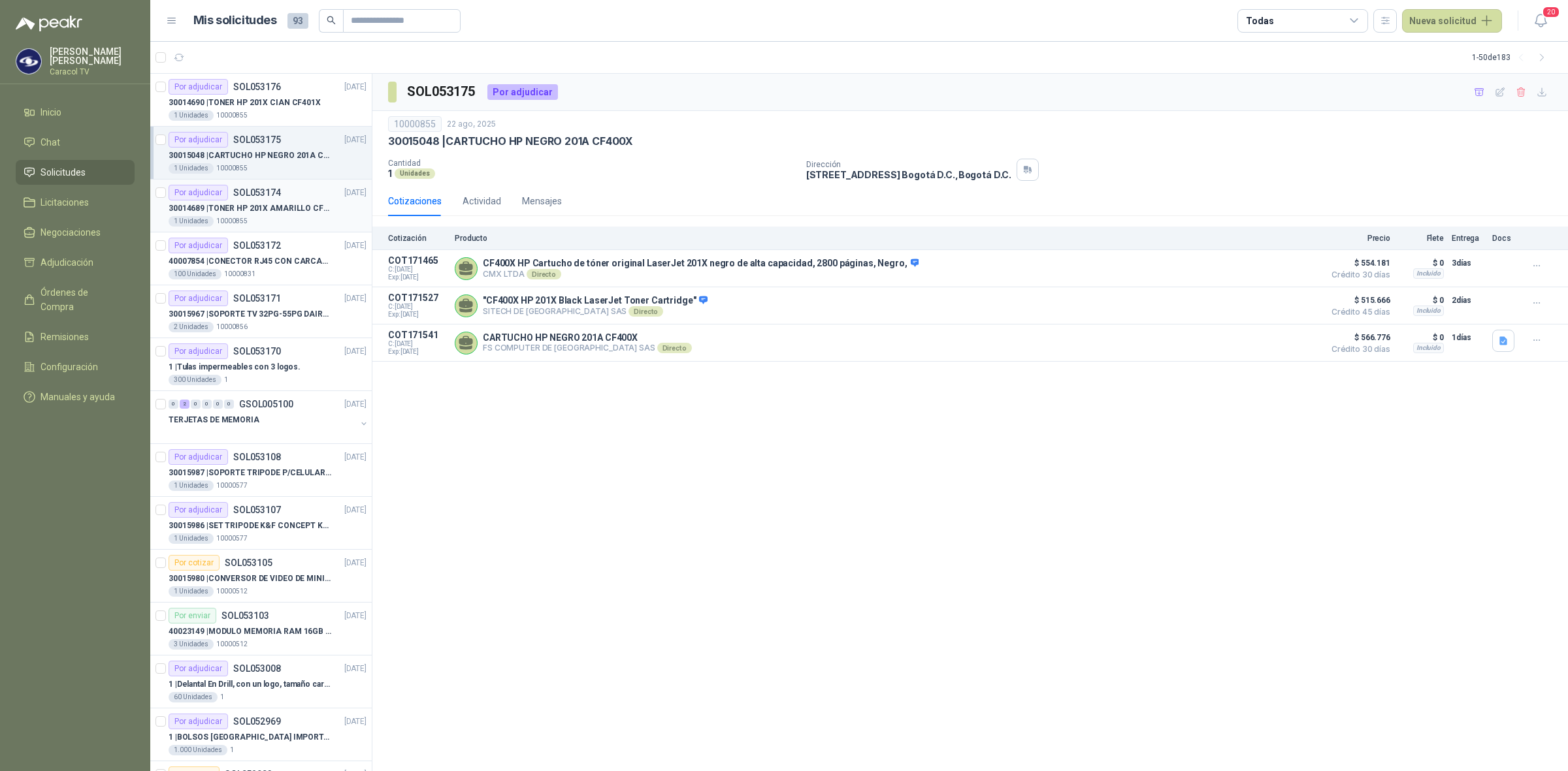
click at [263, 188] on p "SOL053174" at bounding box center [257, 192] width 48 height 9
